Goal: Task Accomplishment & Management: Use online tool/utility

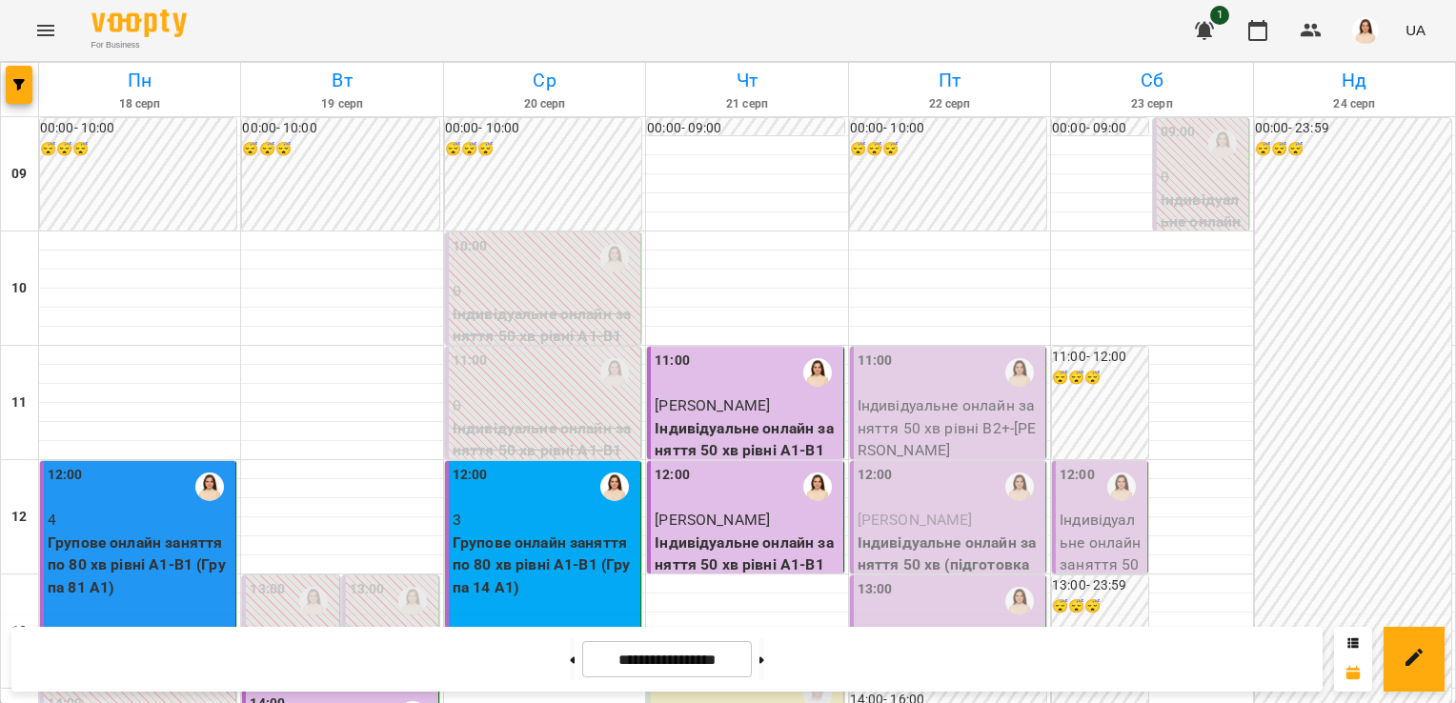
scroll to position [1041, 0]
click at [764, 662] on button at bounding box center [761, 659] width 5 height 42
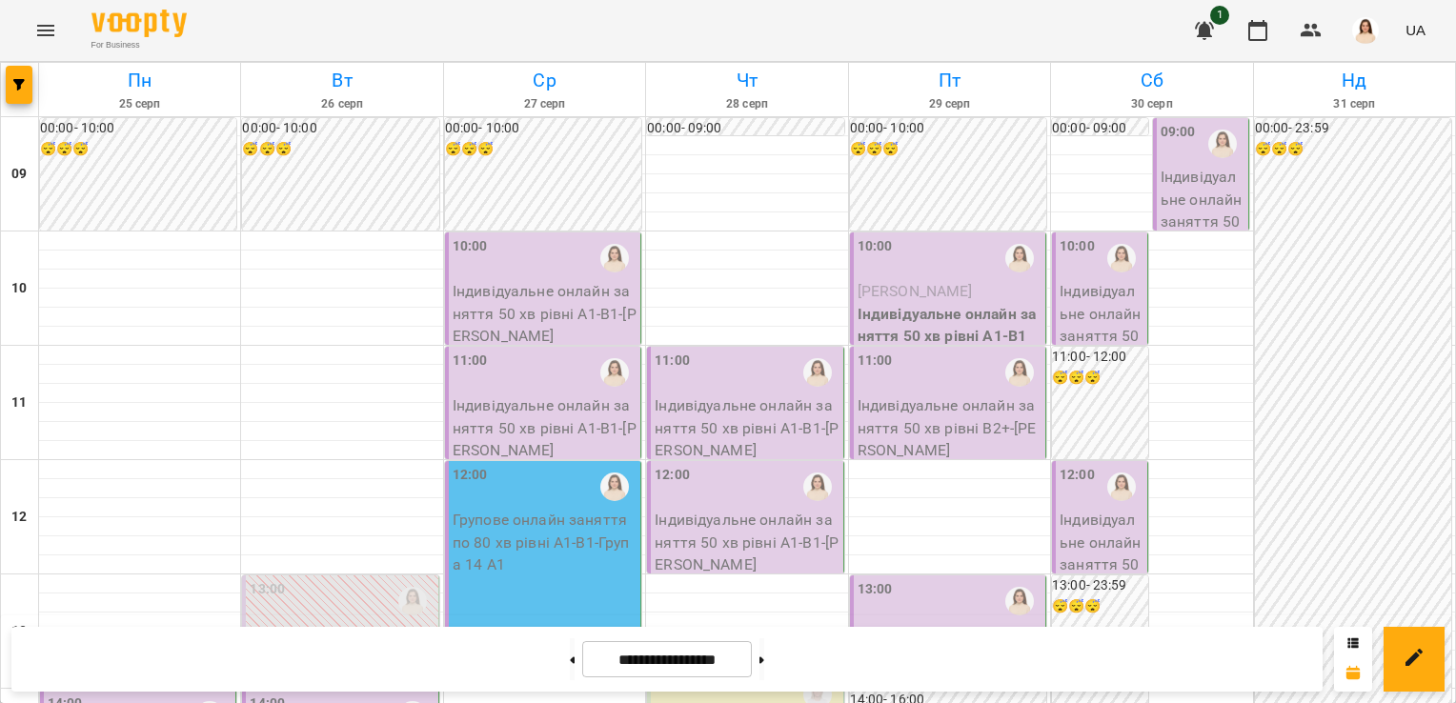
scroll to position [1100, 0]
click at [570, 664] on button at bounding box center [572, 659] width 5 height 42
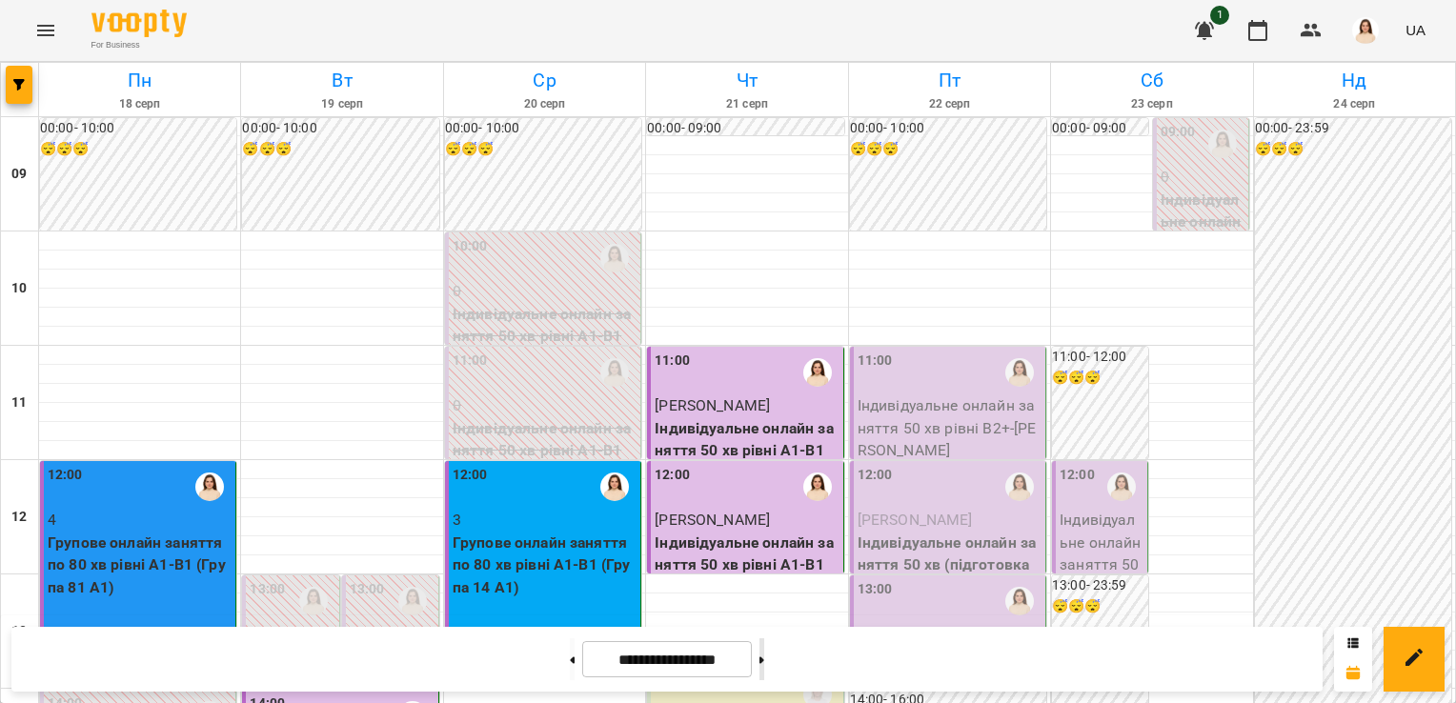
click at [764, 658] on button at bounding box center [761, 659] width 5 height 42
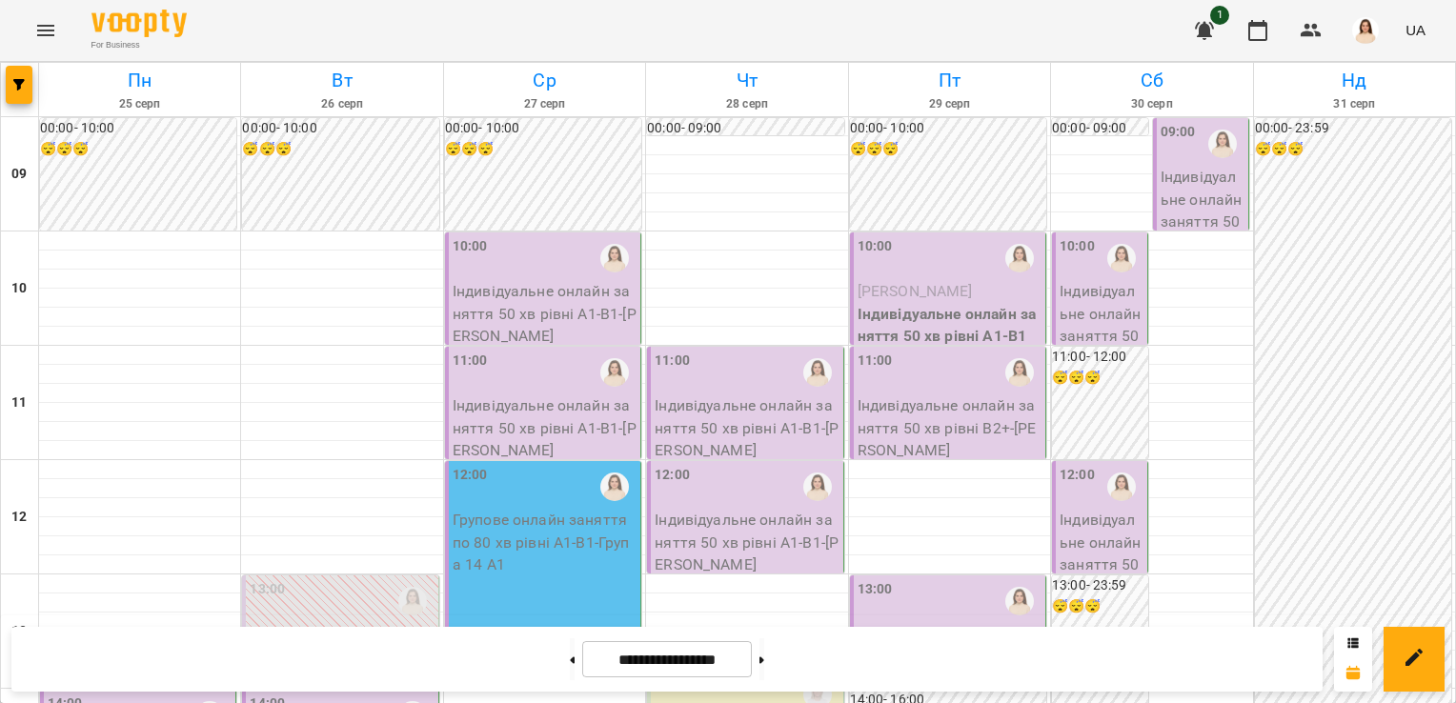
scroll to position [474, 0]
click at [764, 668] on button at bounding box center [761, 659] width 5 height 42
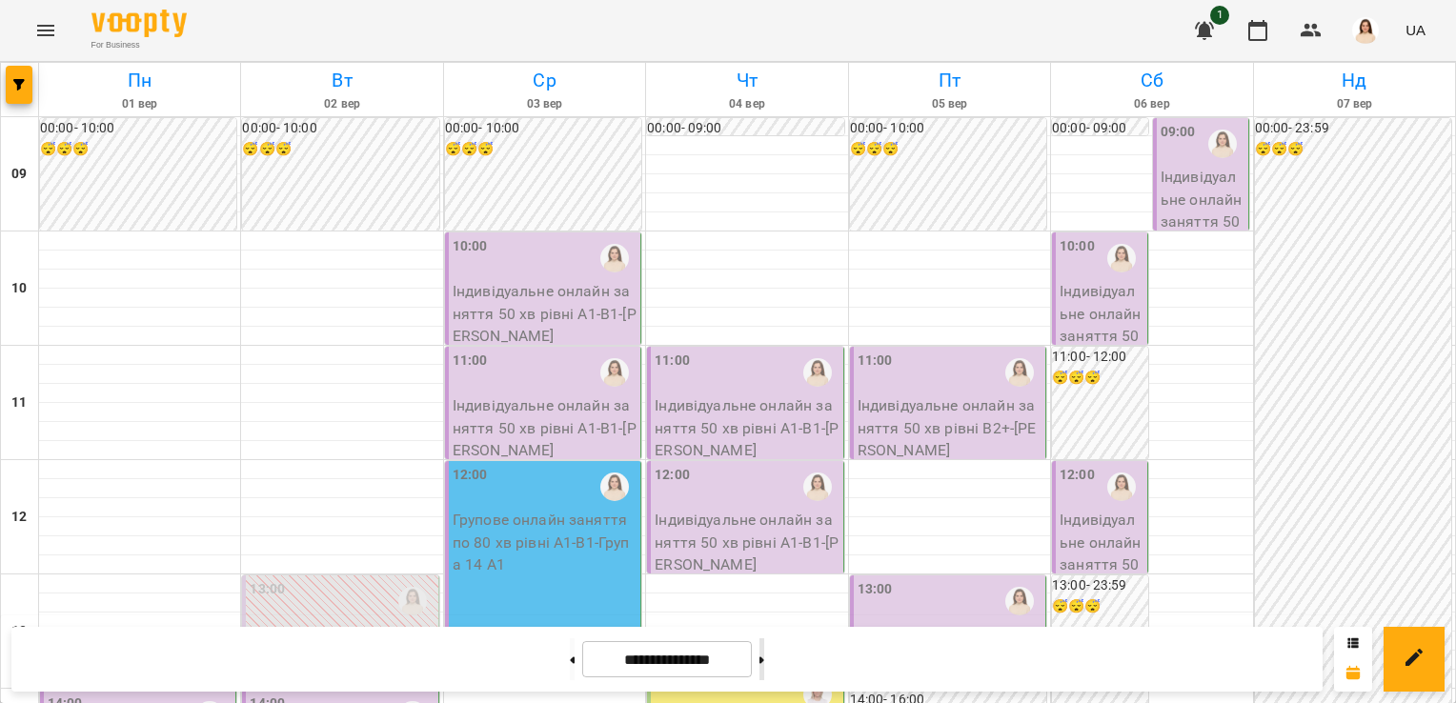
click at [764, 668] on button at bounding box center [761, 659] width 5 height 42
click at [570, 667] on button at bounding box center [572, 659] width 5 height 42
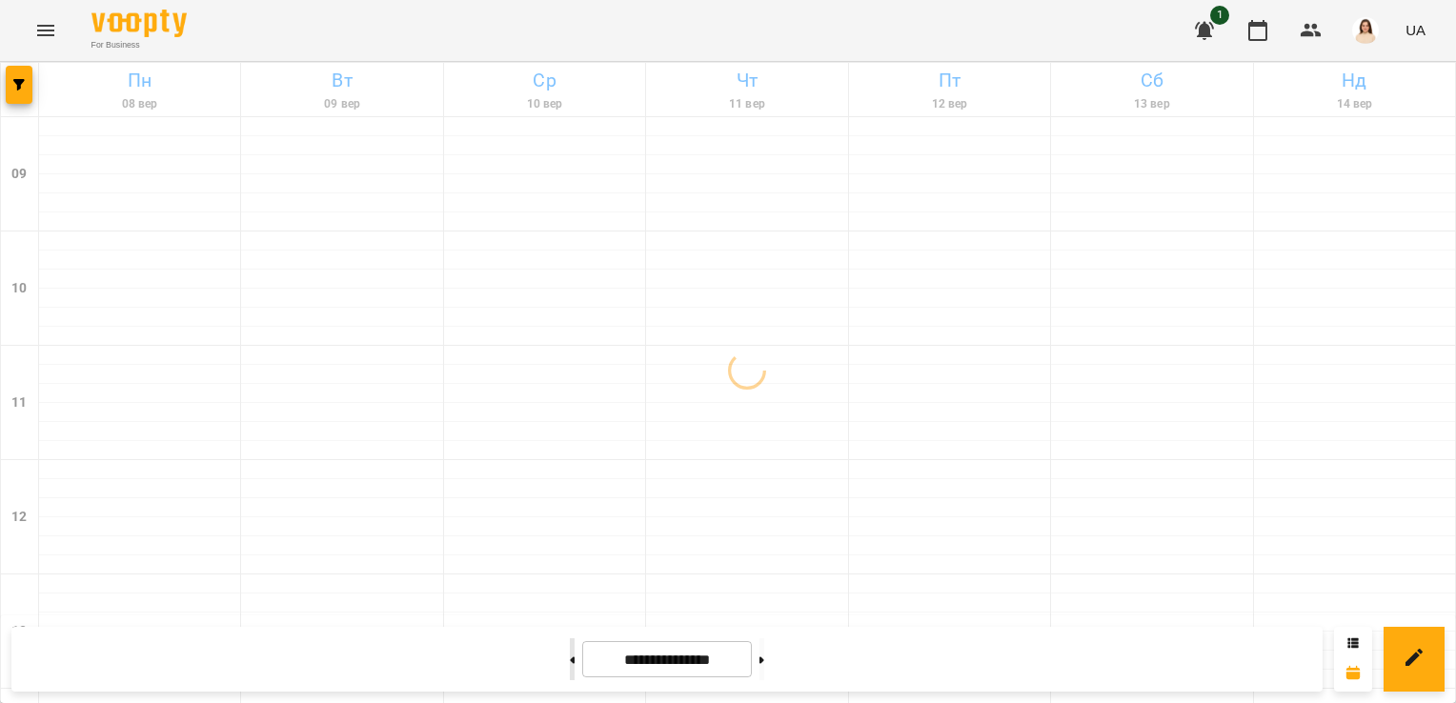
click at [570, 667] on button at bounding box center [572, 659] width 5 height 42
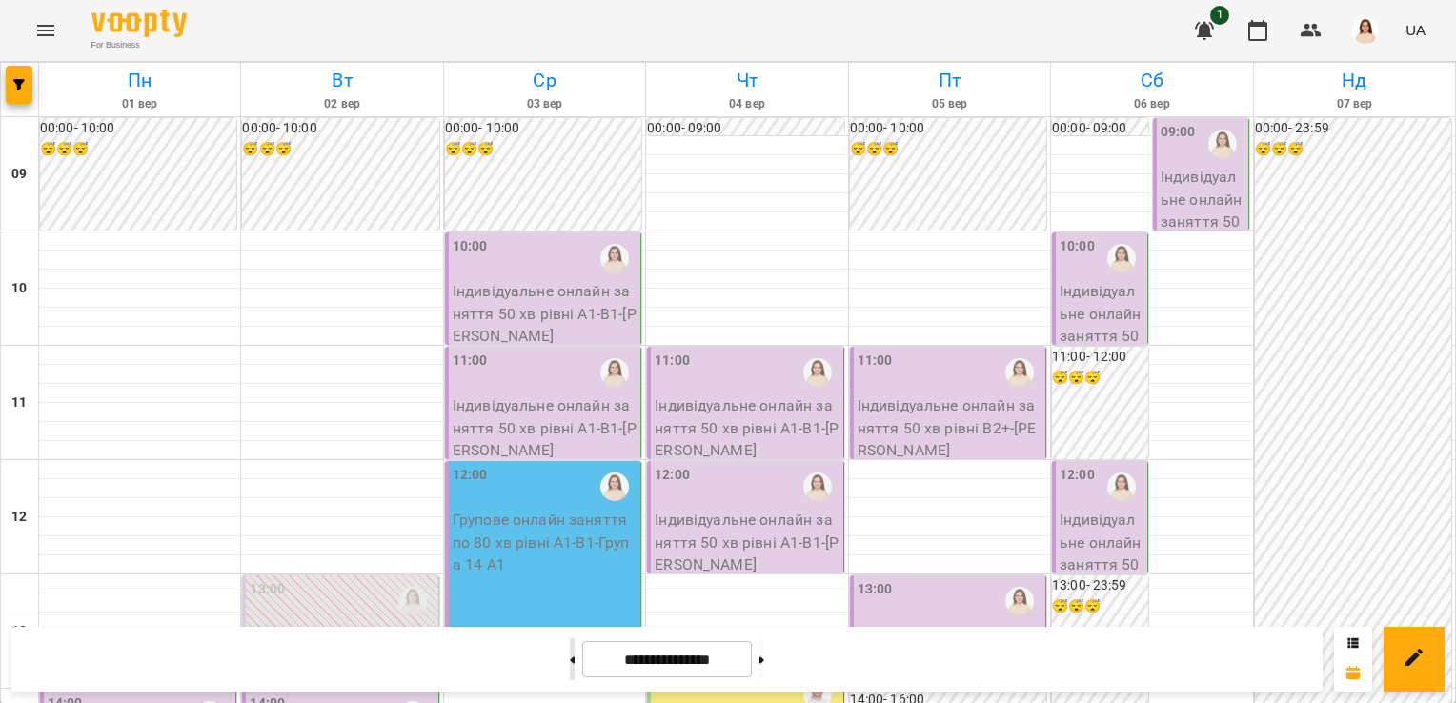
click at [570, 667] on button at bounding box center [572, 659] width 5 height 42
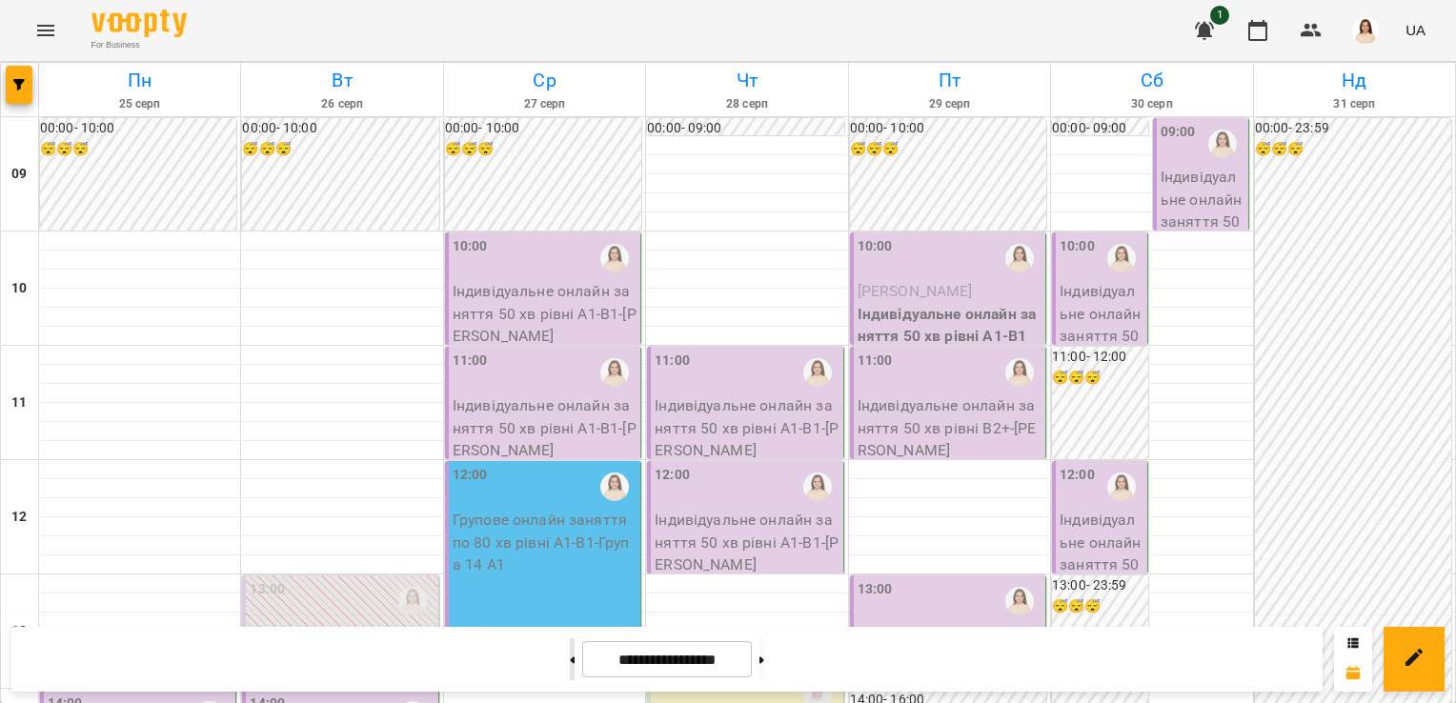
click at [570, 667] on button at bounding box center [572, 659] width 5 height 42
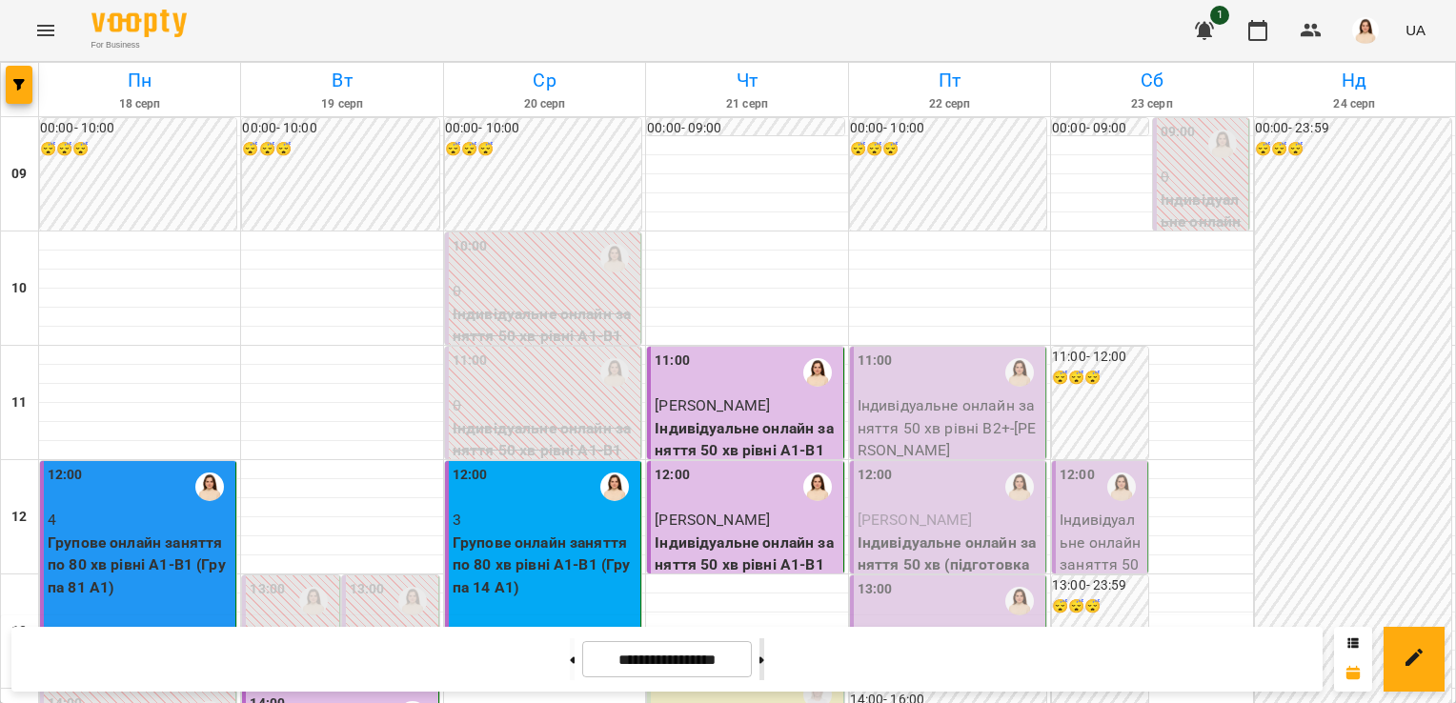
click at [764, 665] on button at bounding box center [761, 659] width 5 height 42
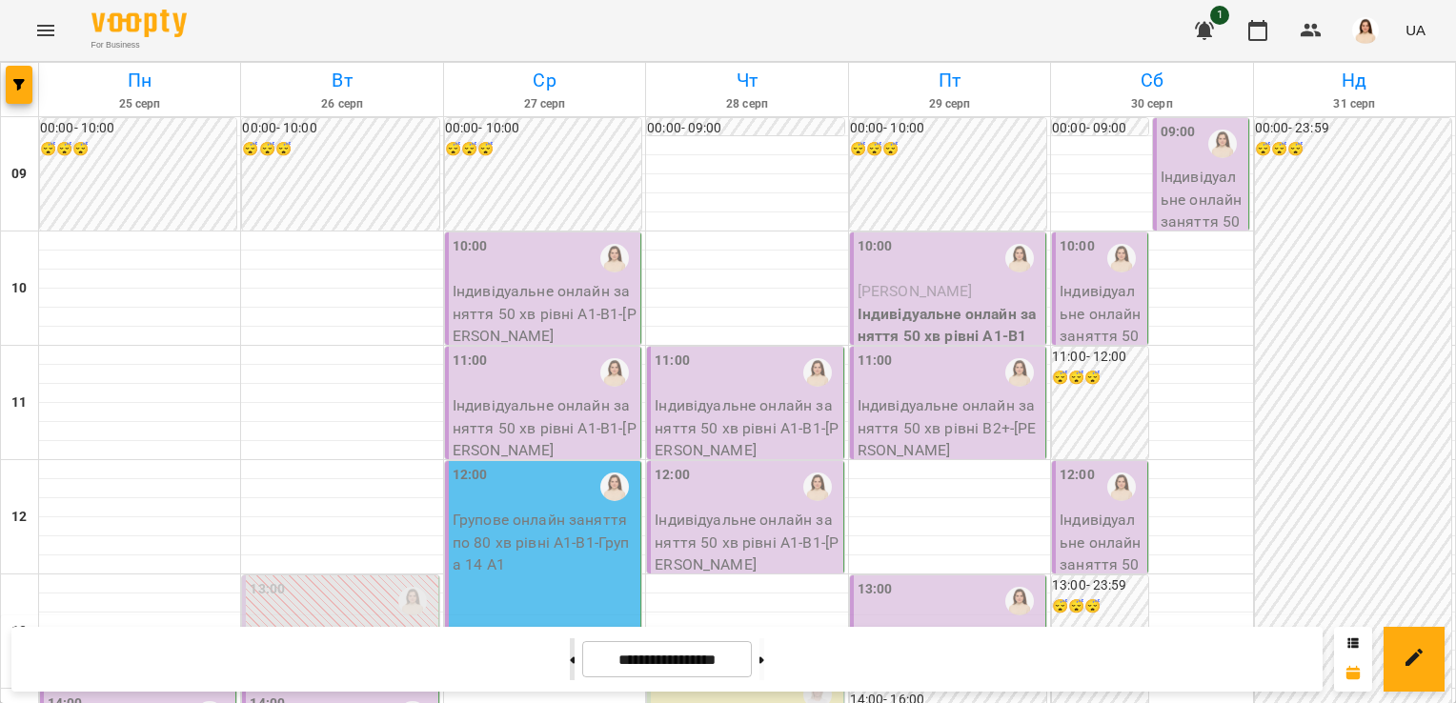
click at [570, 656] on button at bounding box center [572, 659] width 5 height 42
type input "**********"
